Goal: Check status

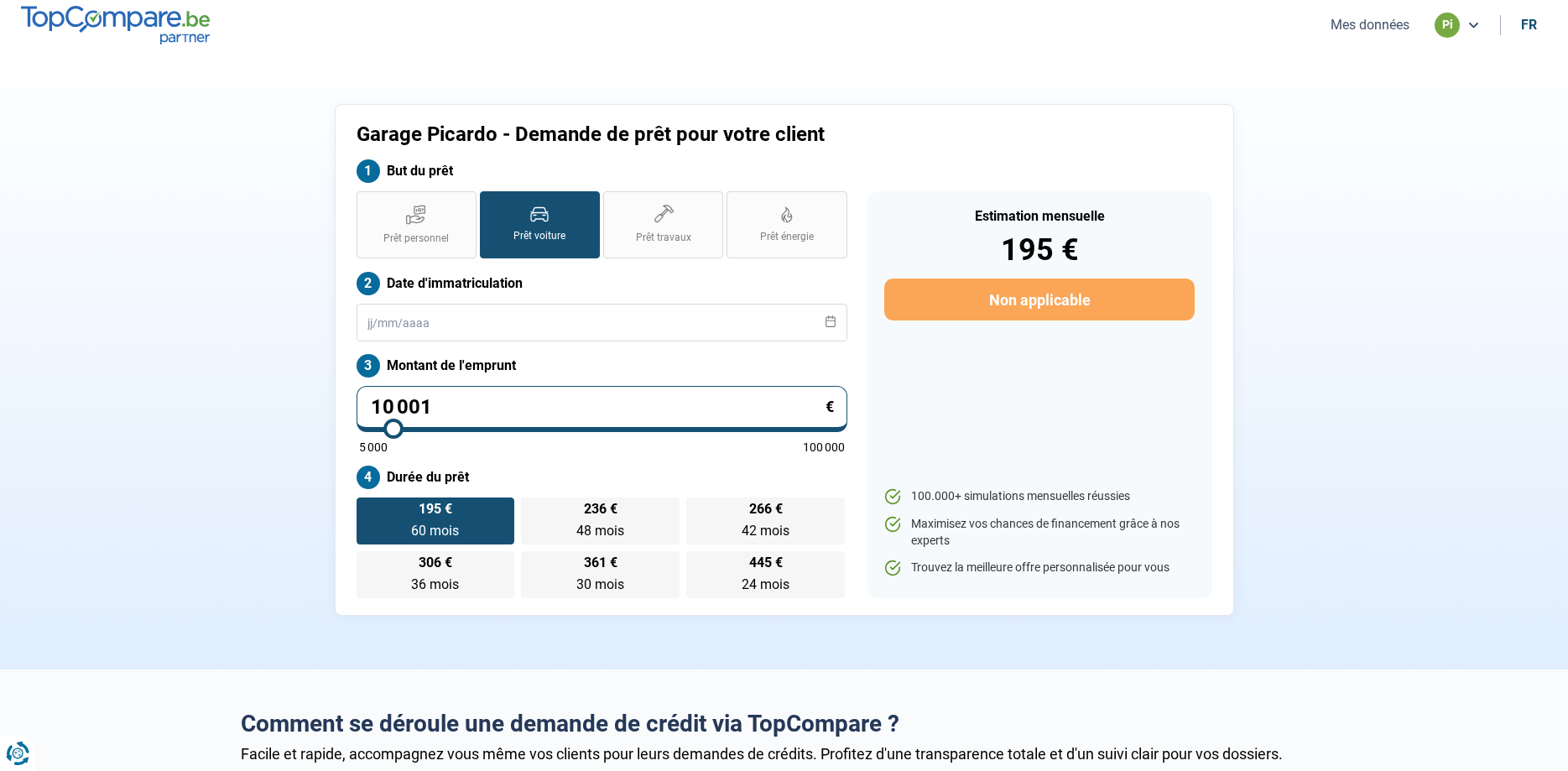
click at [1372, 29] on button "Mes données" at bounding box center [1370, 25] width 89 height 18
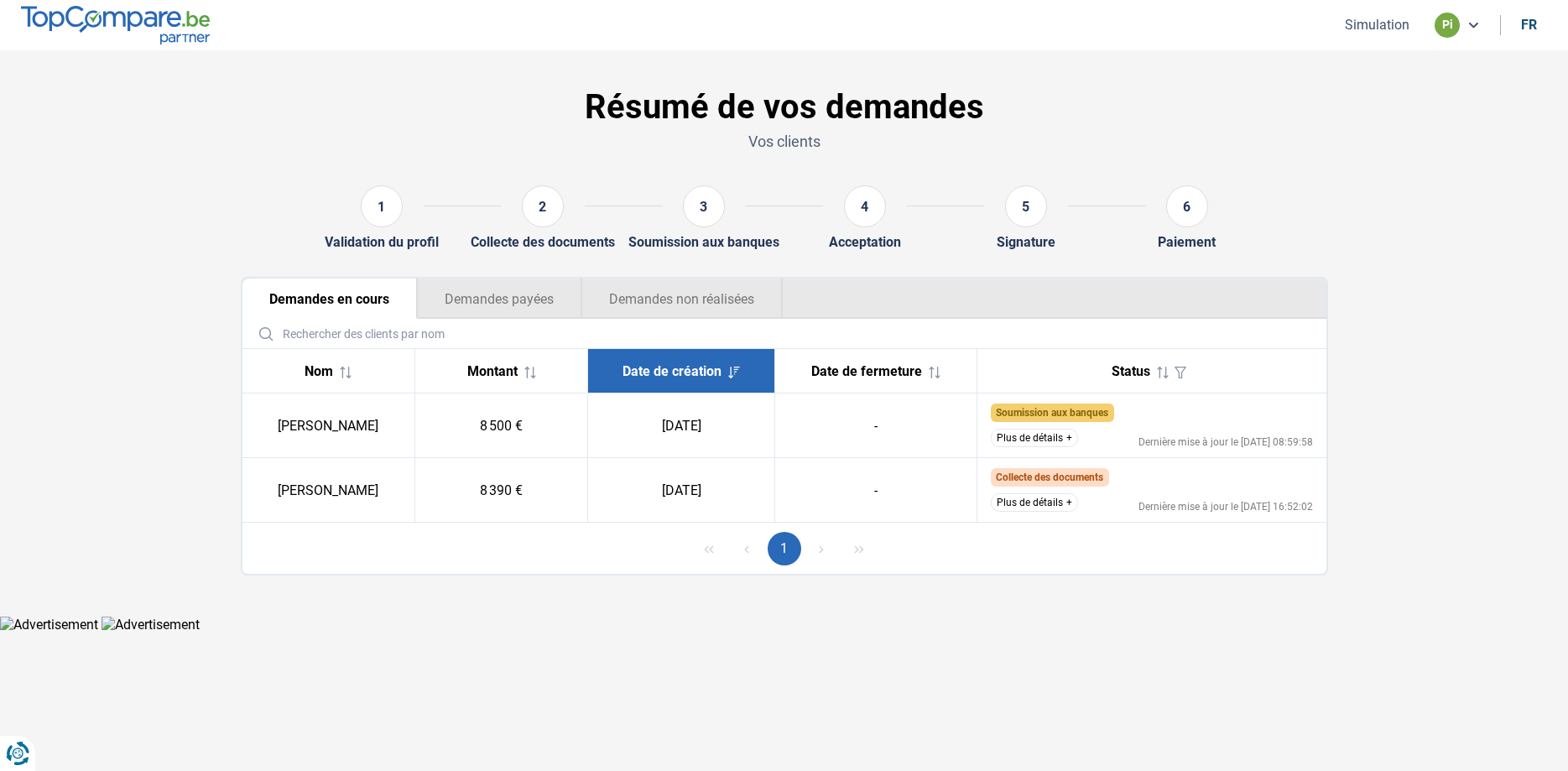
click at [1036, 442] on button "Plus de détails" at bounding box center [1035, 437] width 87 height 18
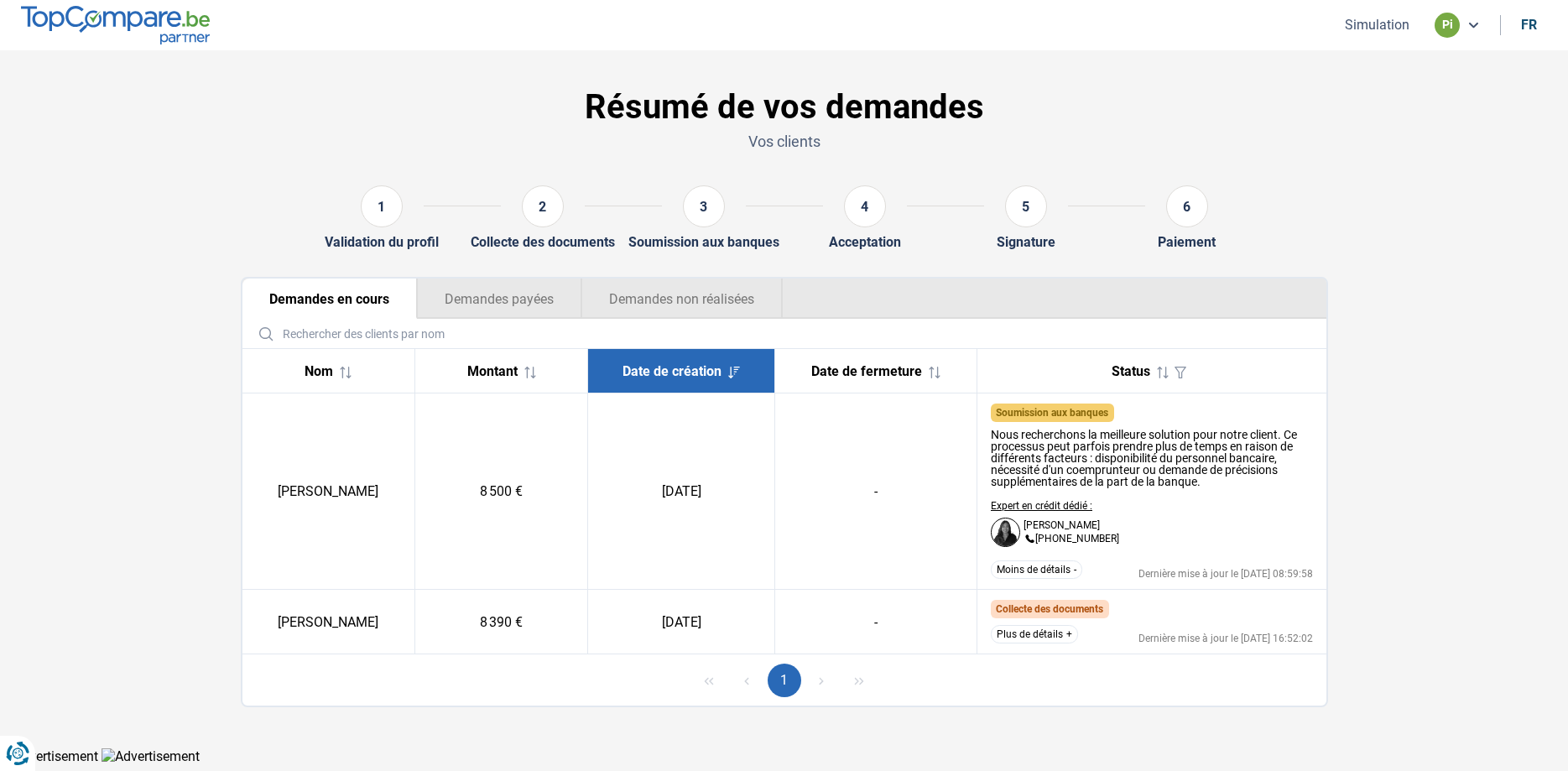
click at [502, 300] on button "Demandes payées" at bounding box center [498, 299] width 165 height 40
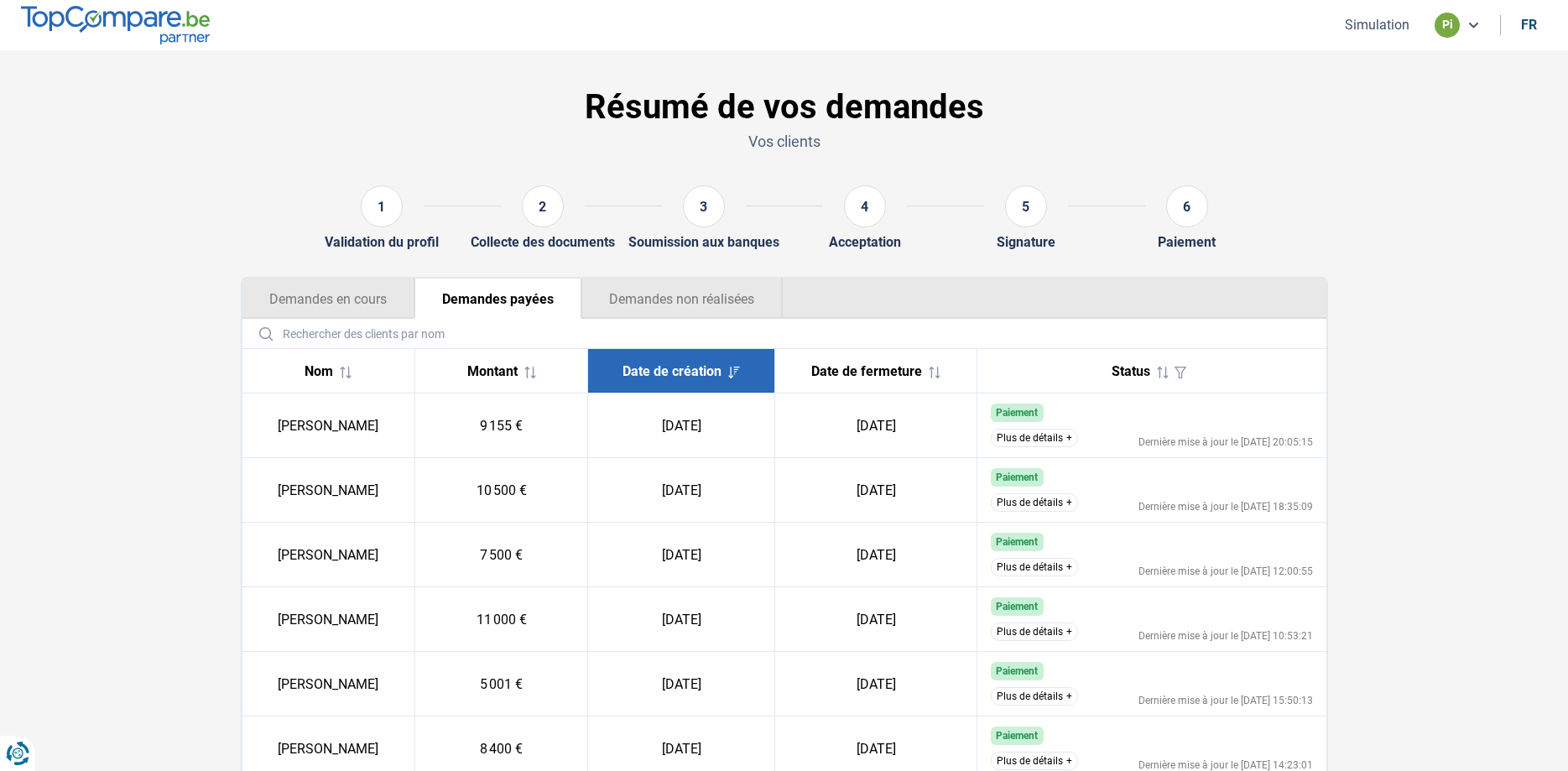
click at [676, 313] on button "Demandes non réalisées" at bounding box center [682, 299] width 202 height 40
